Goal: Task Accomplishment & Management: Manage account settings

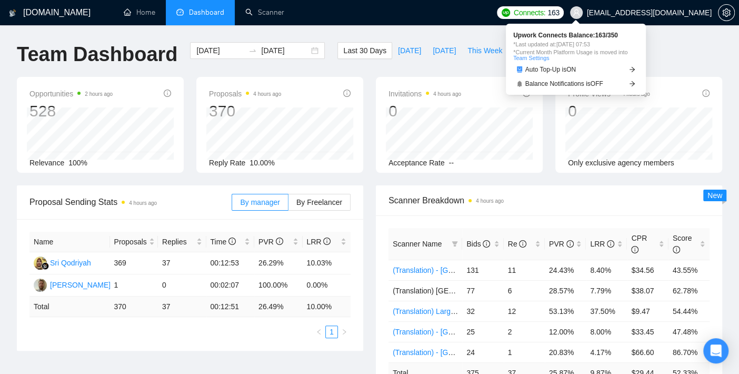
click at [545, 8] on span "Connects:" at bounding box center [529, 13] width 32 height 12
click at [518, 69] on icon "robot" at bounding box center [519, 69] width 5 height 6
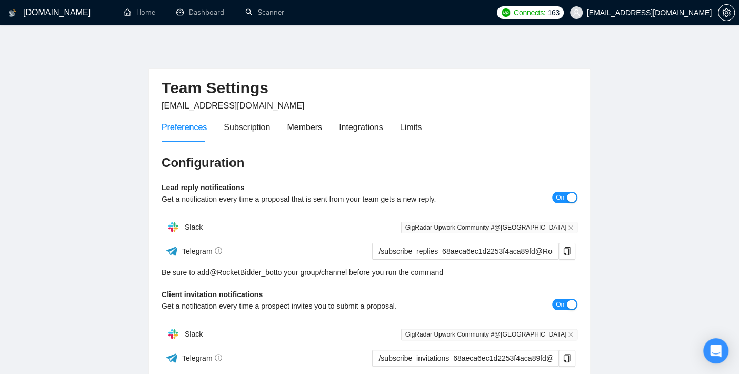
scroll to position [58, 0]
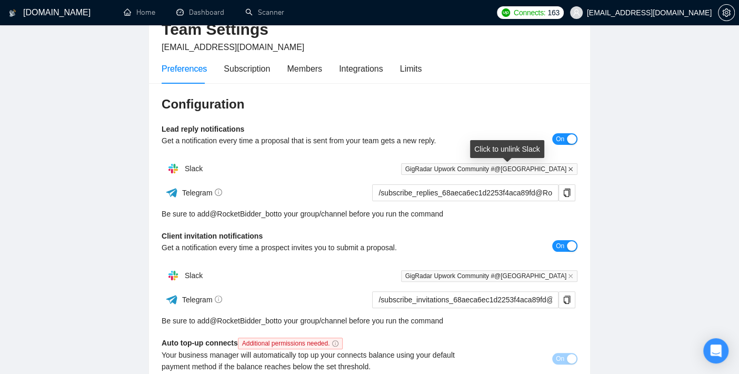
click at [569, 167] on icon "close" at bounding box center [570, 168] width 5 height 5
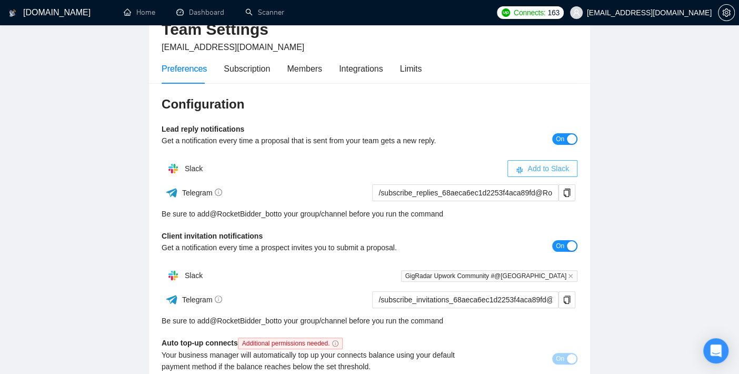
click at [552, 172] on span "Add to Slack" at bounding box center [548, 169] width 42 height 12
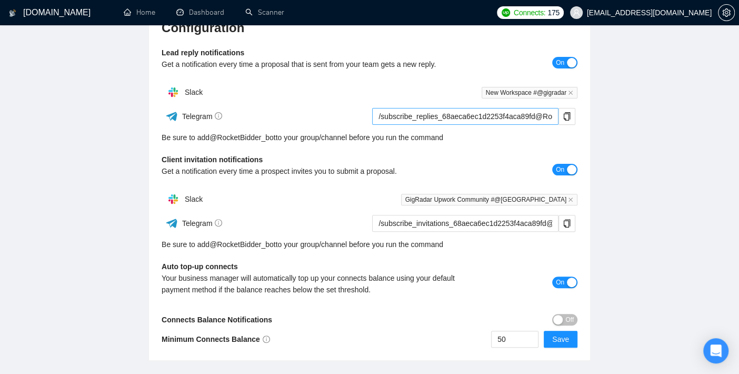
scroll to position [117, 0]
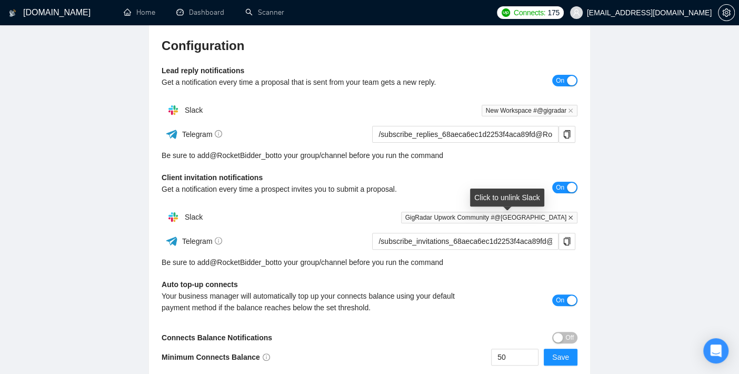
click at [571, 218] on icon "close" at bounding box center [570, 217] width 4 height 4
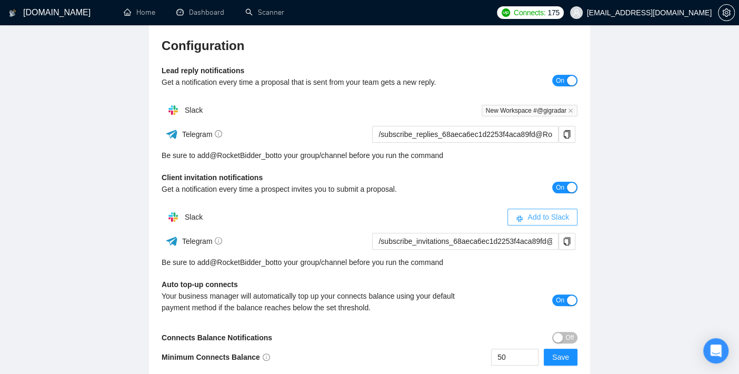
click at [558, 216] on span "Add to Slack" at bounding box center [548, 217] width 42 height 12
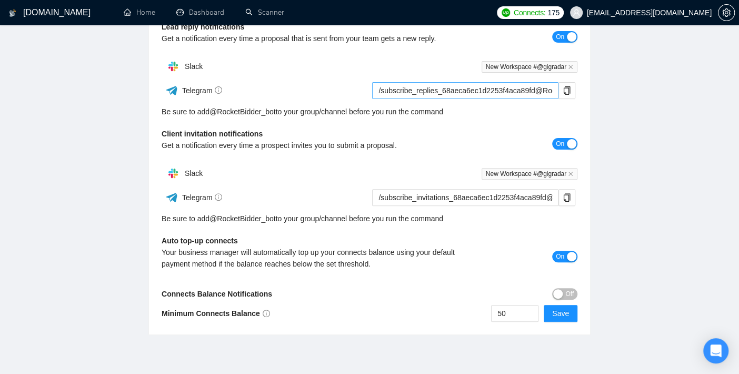
scroll to position [202, 0]
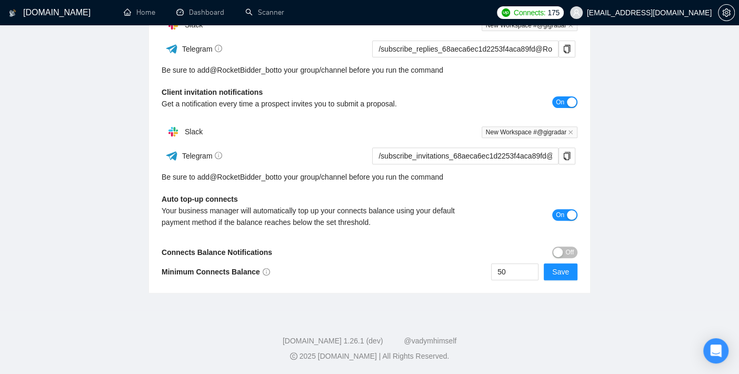
click at [563, 213] on span "On" at bounding box center [560, 215] width 8 height 12
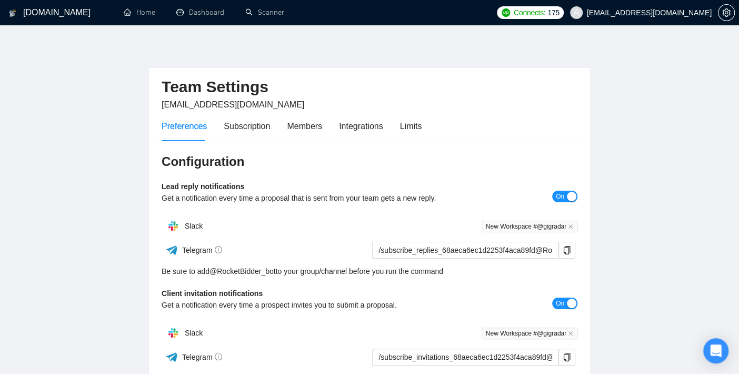
scroll to position [0, 0]
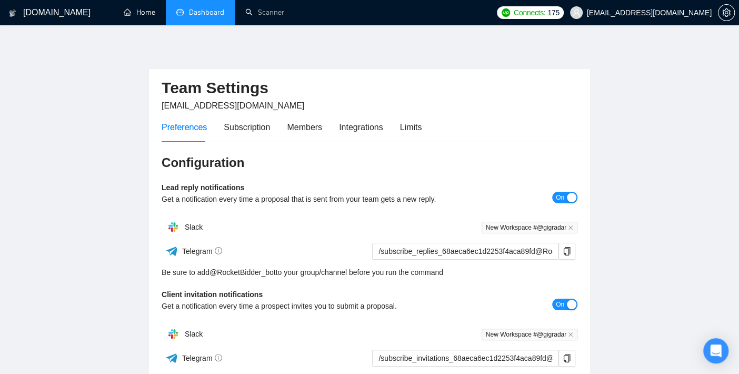
click at [197, 11] on link "Dashboard" at bounding box center [200, 12] width 48 height 9
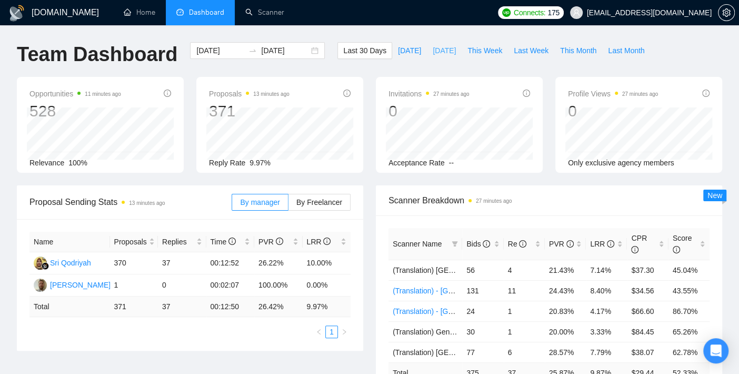
click at [439, 54] on span "[DATE]" at bounding box center [443, 51] width 23 height 12
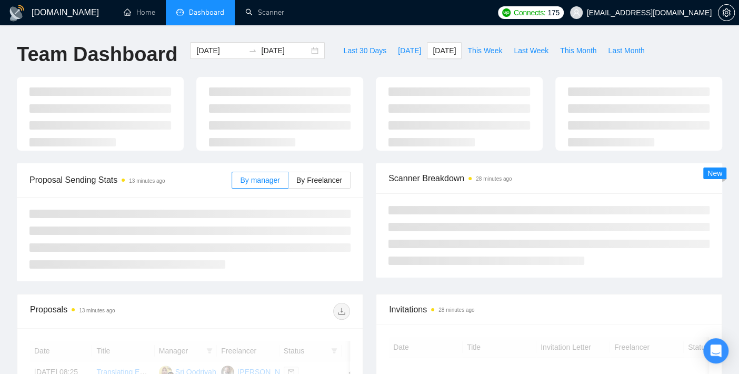
type input "2025-09-23"
click at [482, 53] on span "This Week" at bounding box center [484, 51] width 35 height 12
type input "2025-09-22"
type input "2025-09-28"
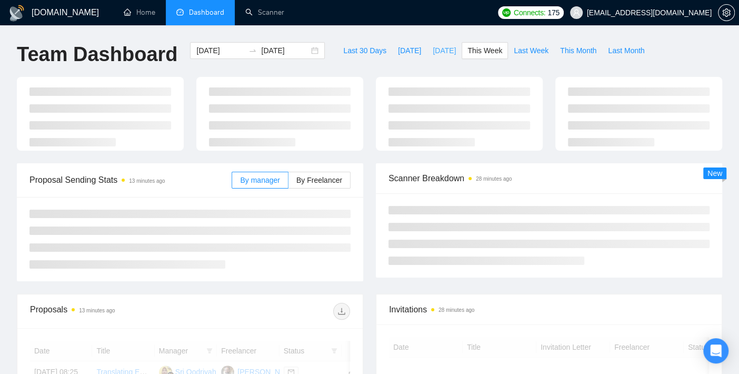
click at [433, 48] on span "[DATE]" at bounding box center [443, 51] width 23 height 12
type input "2025-09-23"
click at [254, 17] on link "Scanner" at bounding box center [264, 12] width 39 height 9
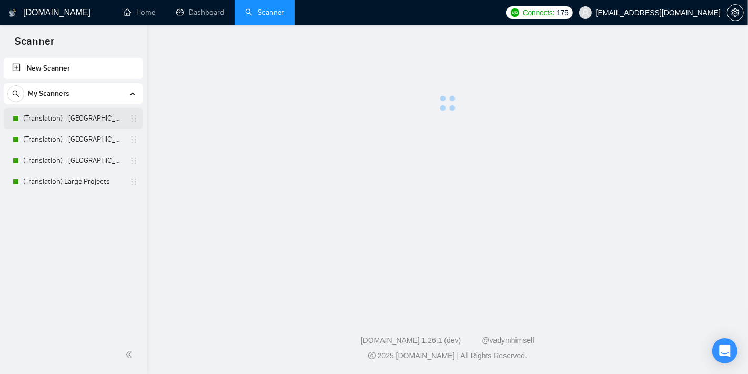
click at [77, 123] on link "(Translation) - [GEOGRAPHIC_DATA]" at bounding box center [73, 118] width 100 height 21
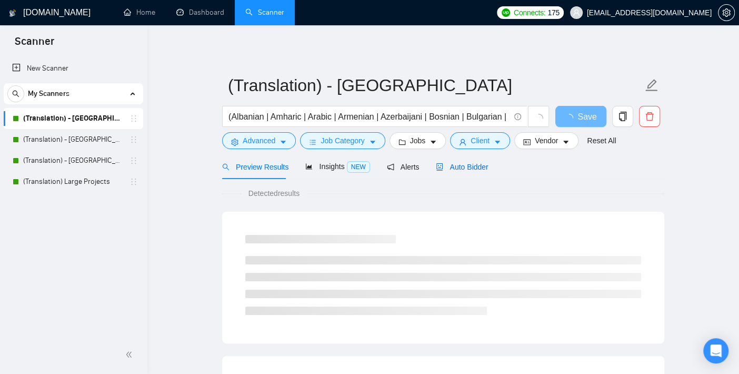
click at [476, 166] on span "Auto Bidder" at bounding box center [462, 167] width 52 height 8
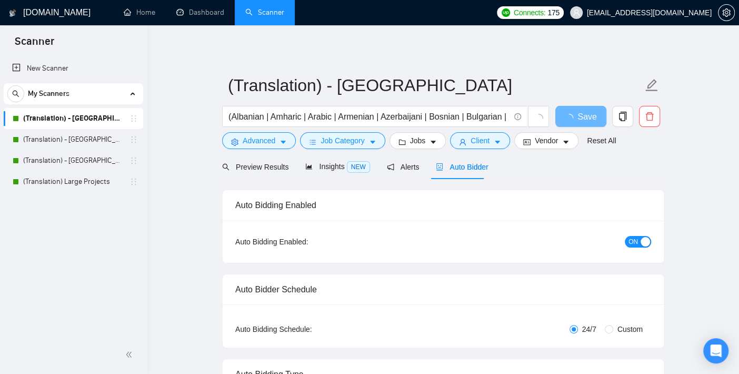
checkbox input "true"
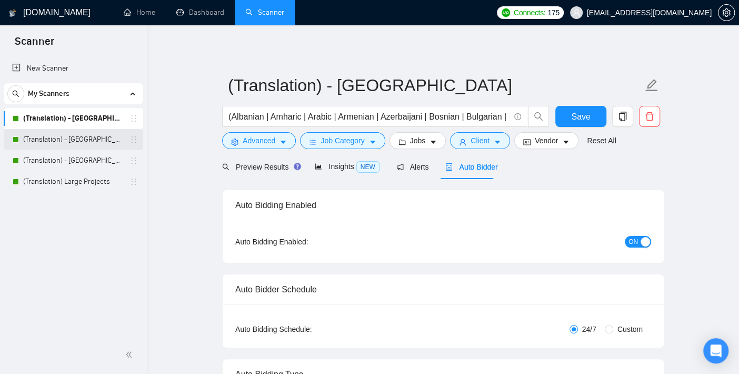
click at [85, 137] on link "(Translation) - [GEOGRAPHIC_DATA]" at bounding box center [73, 139] width 100 height 21
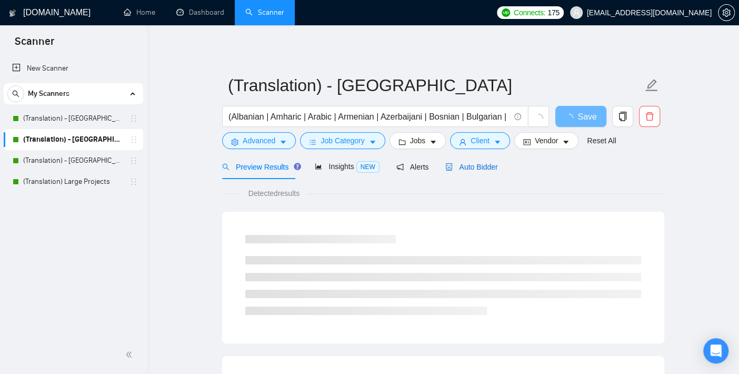
click at [472, 165] on span "Auto Bidder" at bounding box center [471, 167] width 52 height 8
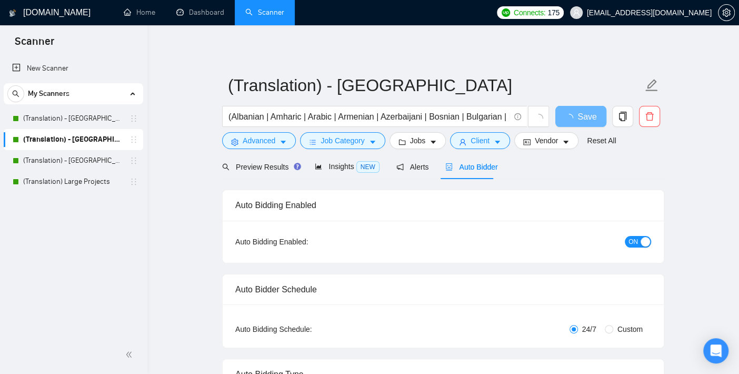
checkbox input "true"
